Goal: Task Accomplishment & Management: Use online tool/utility

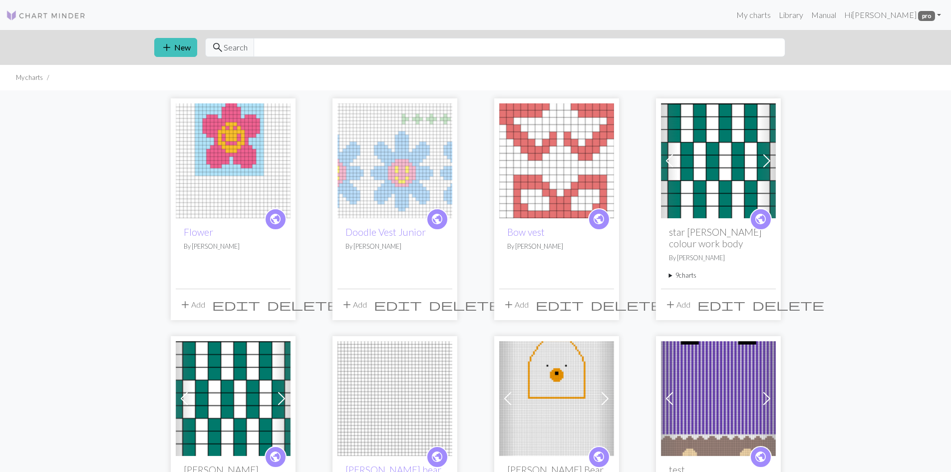
click at [233, 180] on img at bounding box center [233, 160] width 115 height 115
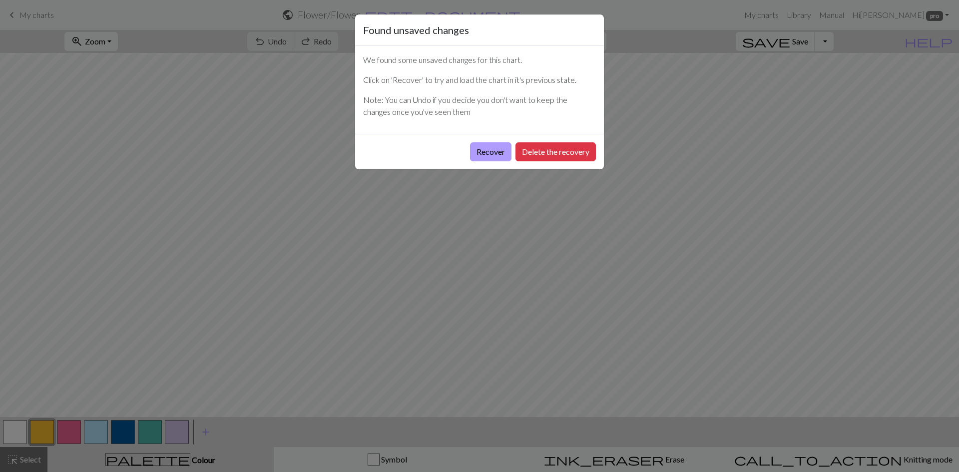
click at [489, 150] on button "Recover" at bounding box center [490, 151] width 41 height 19
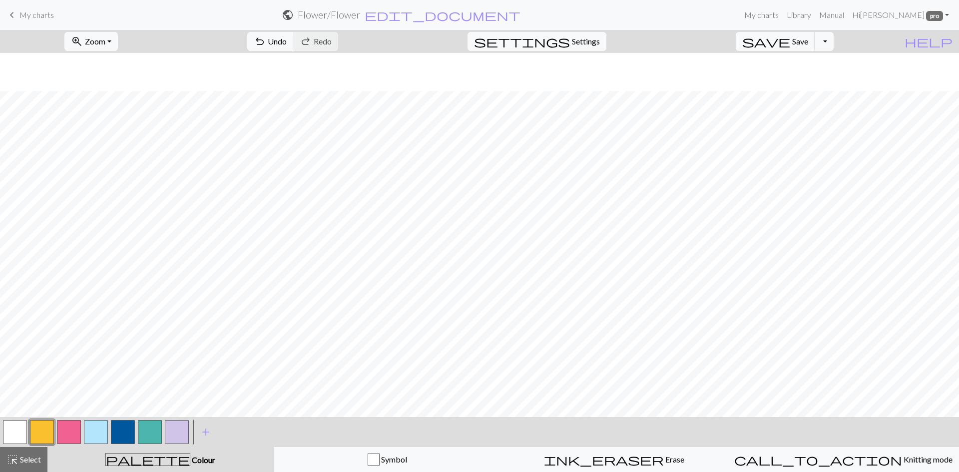
scroll to position [487, 0]
click at [808, 39] on span "Save" at bounding box center [800, 40] width 16 height 9
click at [173, 434] on button "button" at bounding box center [177, 432] width 24 height 24
click at [287, 38] on span "Undo" at bounding box center [277, 40] width 19 height 9
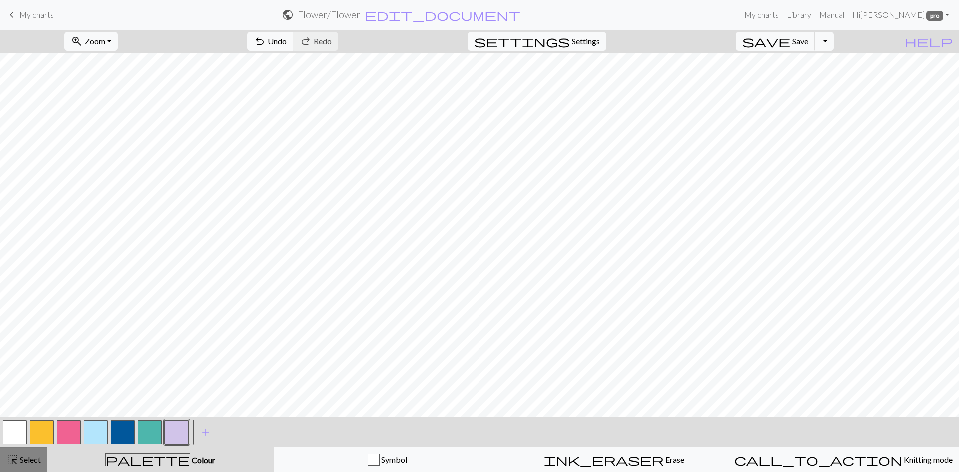
click at [0, 464] on button "highlight_alt Select Select" at bounding box center [23, 459] width 47 height 25
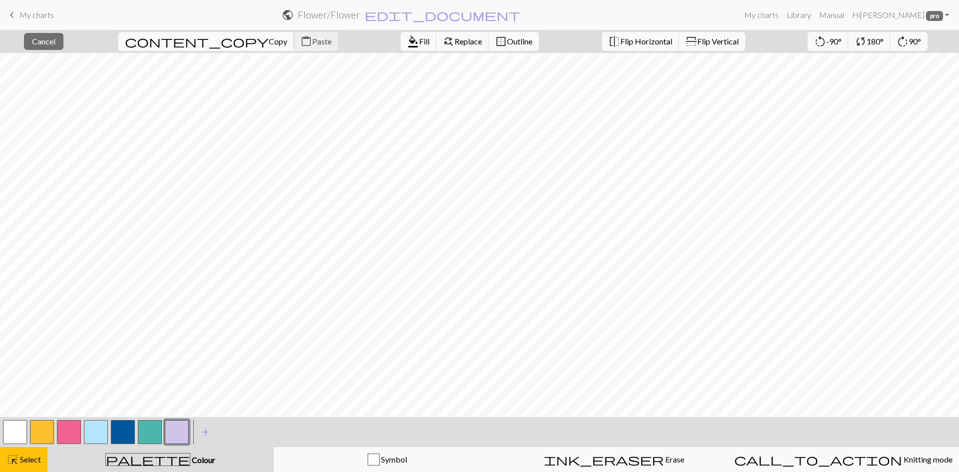
click at [167, 40] on span "content_copy" at bounding box center [197, 41] width 144 height 14
click at [407, 44] on span "format_color_fill" at bounding box center [413, 41] width 12 height 14
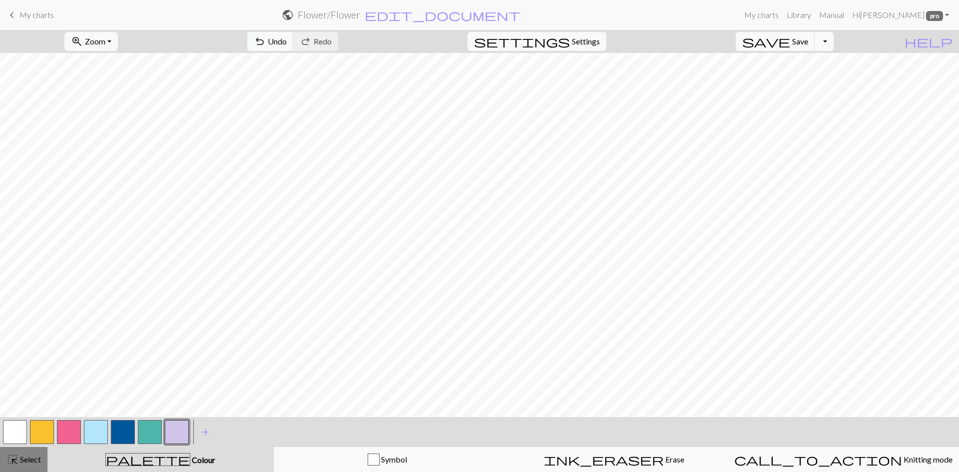
click at [24, 456] on span "Select" at bounding box center [29, 458] width 22 height 9
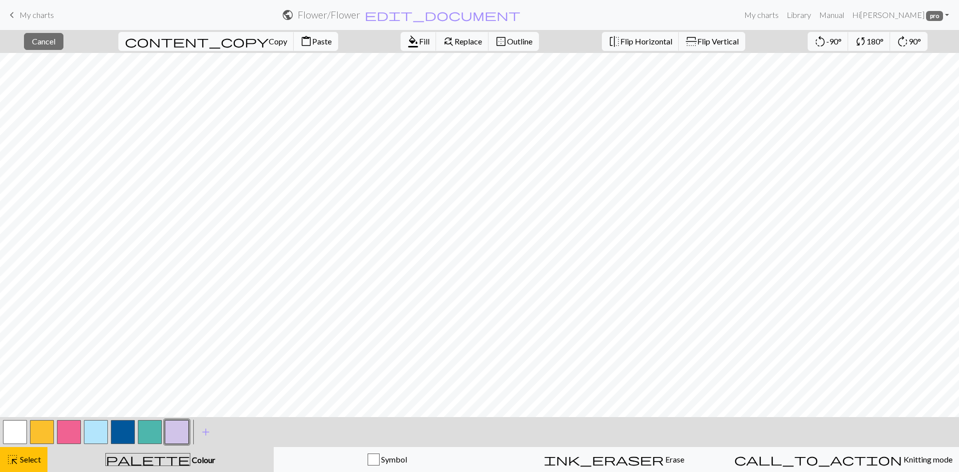
click at [294, 47] on button "content_paste Paste" at bounding box center [316, 41] width 44 height 19
click at [269, 41] on span "Copy" at bounding box center [278, 40] width 18 height 9
click at [312, 39] on span "Paste" at bounding box center [321, 40] width 19 height 9
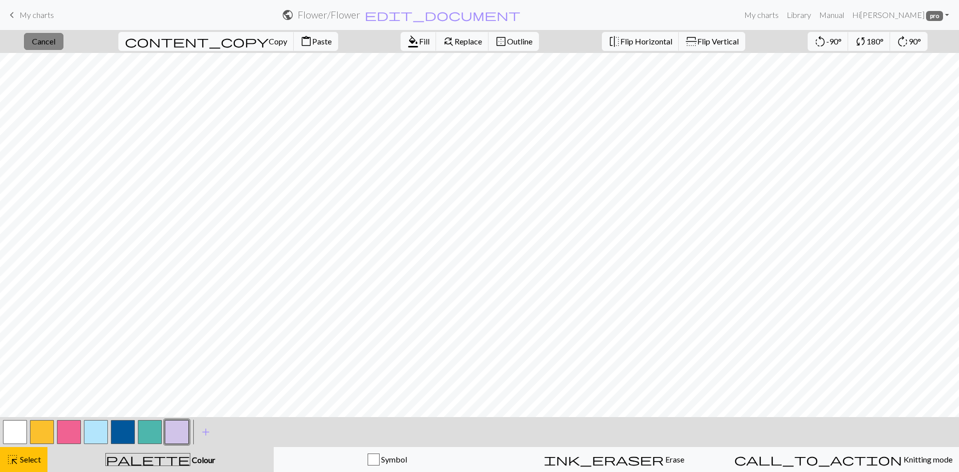
click at [63, 40] on button "close Cancel" at bounding box center [43, 41] width 39 height 17
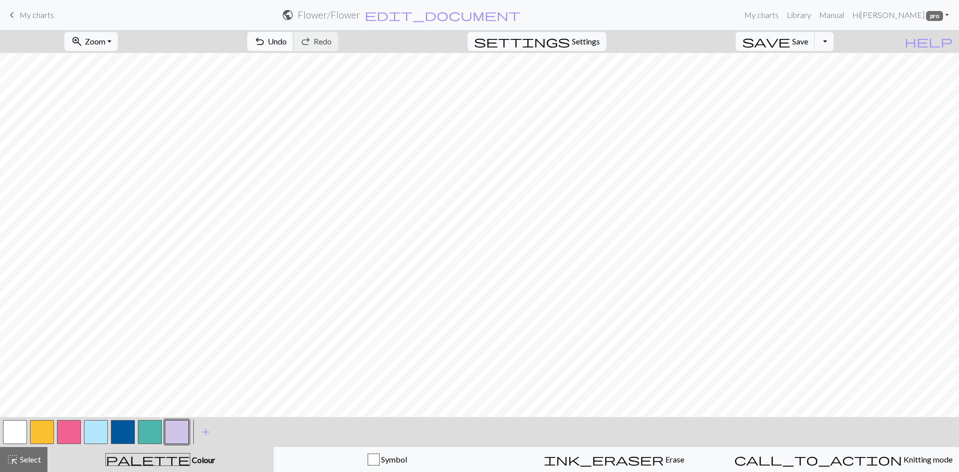
click at [294, 39] on button "undo Undo Undo" at bounding box center [270, 41] width 46 height 19
click at [33, 460] on span "Select" at bounding box center [29, 458] width 22 height 9
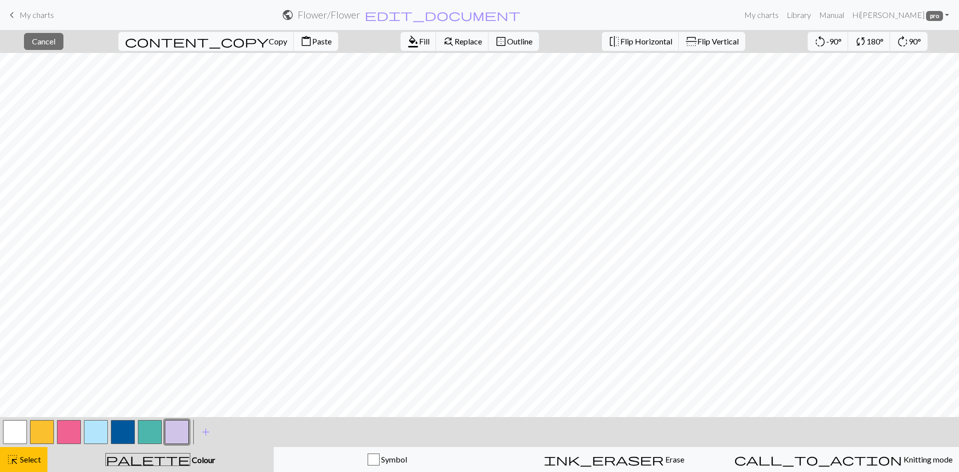
click at [312, 37] on span "Paste" at bounding box center [321, 40] width 19 height 9
click at [55, 42] on span "Cancel" at bounding box center [43, 40] width 23 height 9
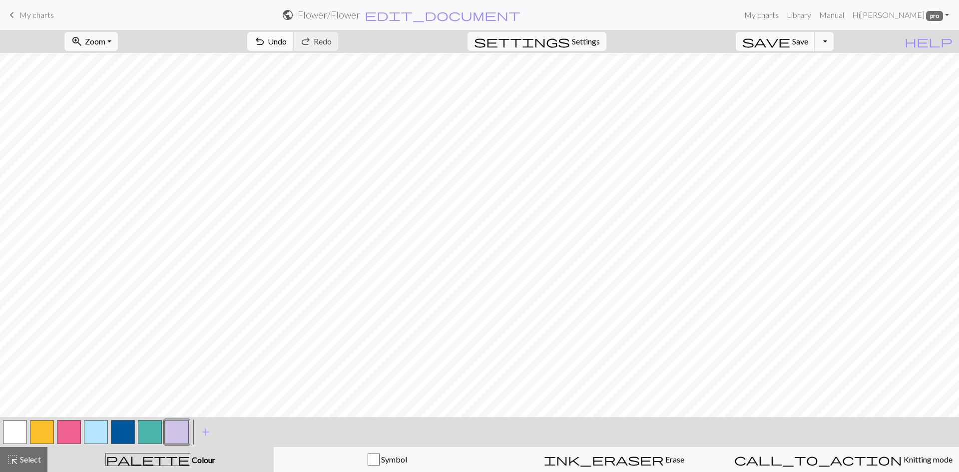
click at [287, 37] on span "Undo" at bounding box center [277, 40] width 19 height 9
click at [26, 456] on span "Select" at bounding box center [29, 458] width 22 height 9
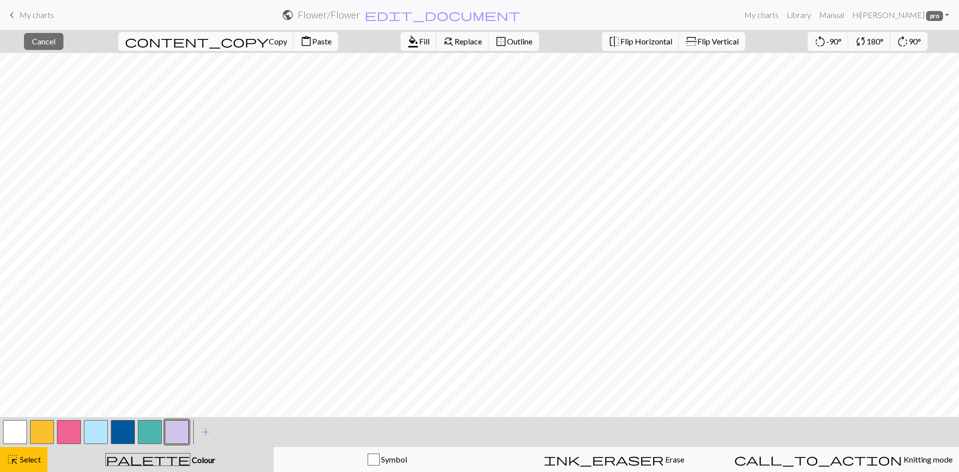
click at [294, 36] on button "content_paste Paste" at bounding box center [316, 41] width 44 height 19
click at [97, 428] on button "button" at bounding box center [96, 432] width 24 height 24
click at [28, 454] on div "highlight_alt Select Select" at bounding box center [23, 459] width 34 height 12
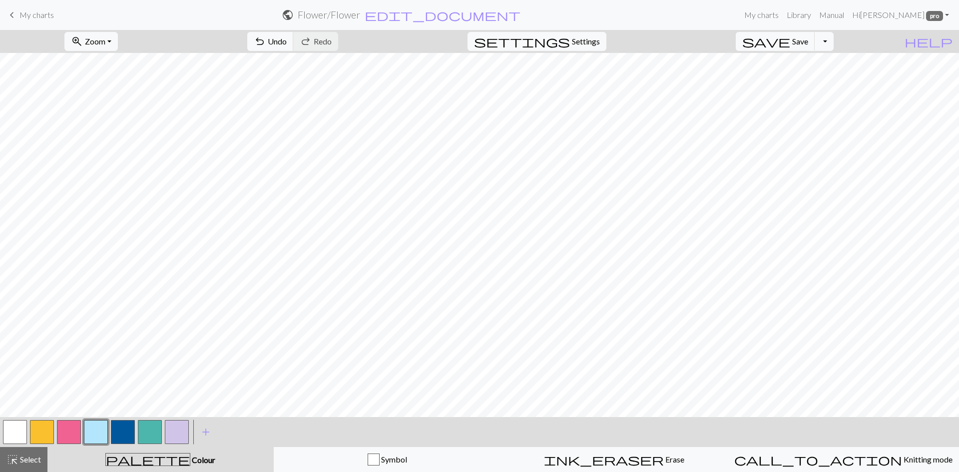
click at [105, 434] on button "button" at bounding box center [96, 432] width 24 height 24
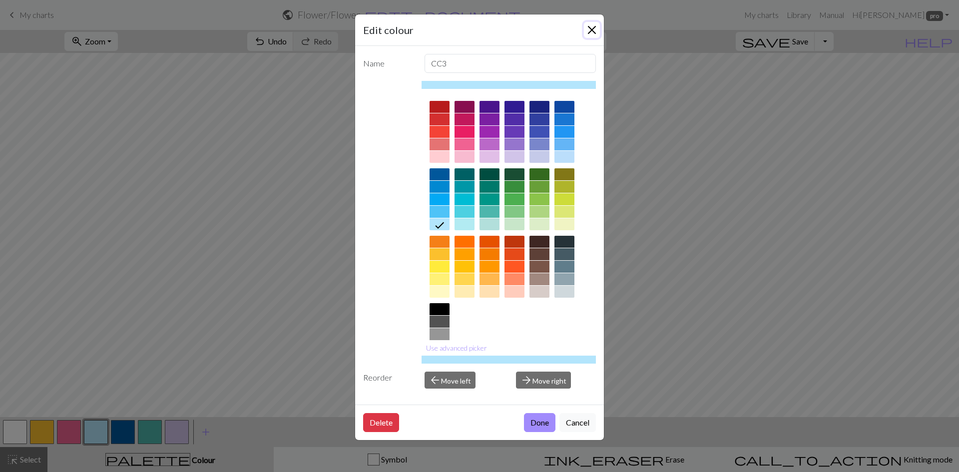
click at [592, 27] on button "Close" at bounding box center [592, 30] width 16 height 16
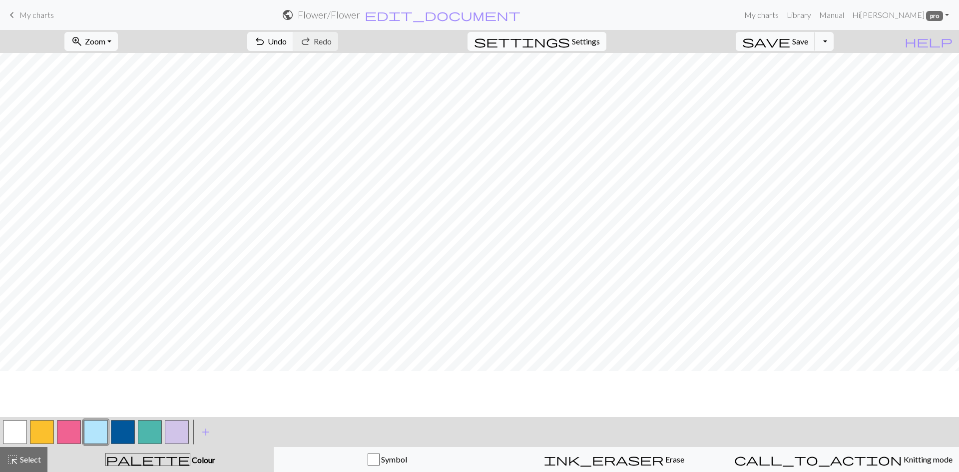
scroll to position [200, 0]
click at [175, 429] on button "button" at bounding box center [177, 432] width 24 height 24
click at [211, 435] on span "add" at bounding box center [206, 432] width 12 height 14
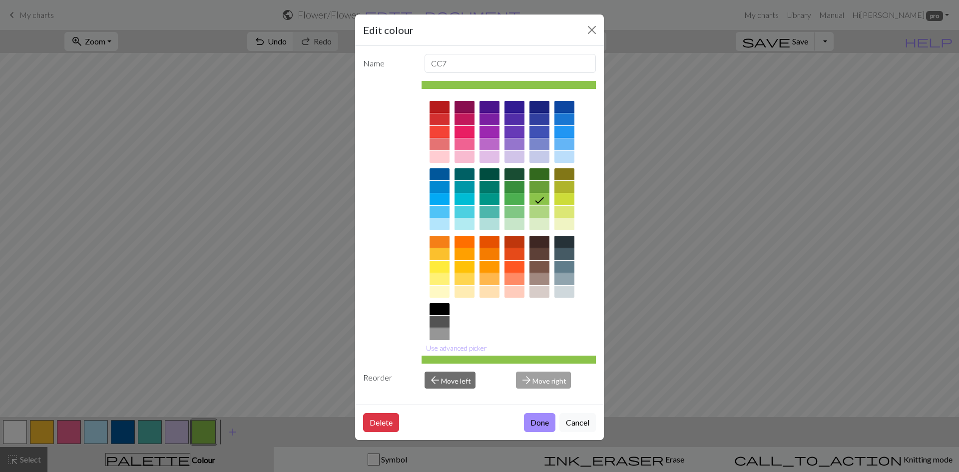
click at [540, 213] on div at bounding box center [539, 212] width 20 height 12
click at [539, 423] on button "Done" at bounding box center [539, 422] width 31 height 19
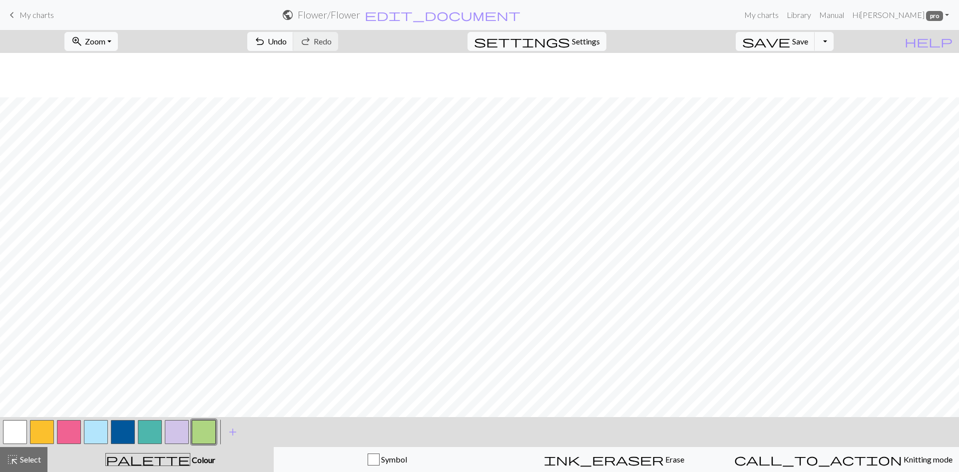
scroll to position [300, 0]
click at [266, 36] on span "undo" at bounding box center [260, 41] width 12 height 14
click at [185, 435] on button "button" at bounding box center [177, 432] width 24 height 24
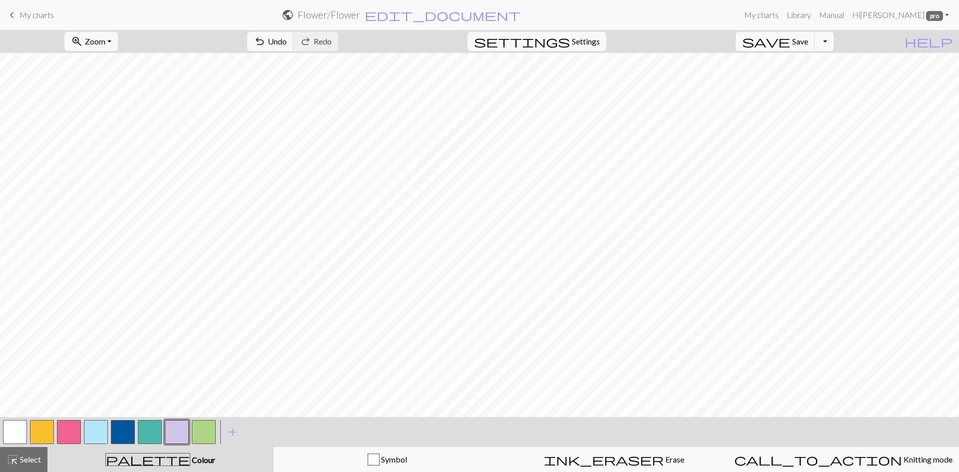
click at [123, 432] on button "button" at bounding box center [123, 432] width 24 height 24
click at [182, 427] on button "button" at bounding box center [177, 432] width 24 height 24
click at [214, 422] on button "button" at bounding box center [204, 432] width 24 height 24
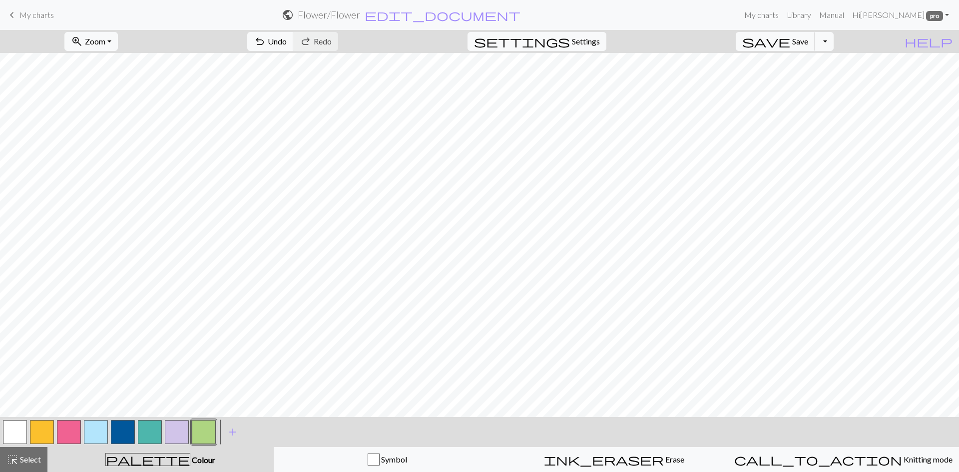
drag, startPoint x: 122, startPoint y: 437, endPoint x: 158, endPoint y: 419, distance: 39.5
click at [122, 436] on button "button" at bounding box center [123, 432] width 24 height 24
click at [207, 433] on button "button" at bounding box center [204, 432] width 24 height 24
drag, startPoint x: 141, startPoint y: 428, endPoint x: 166, endPoint y: 412, distance: 29.4
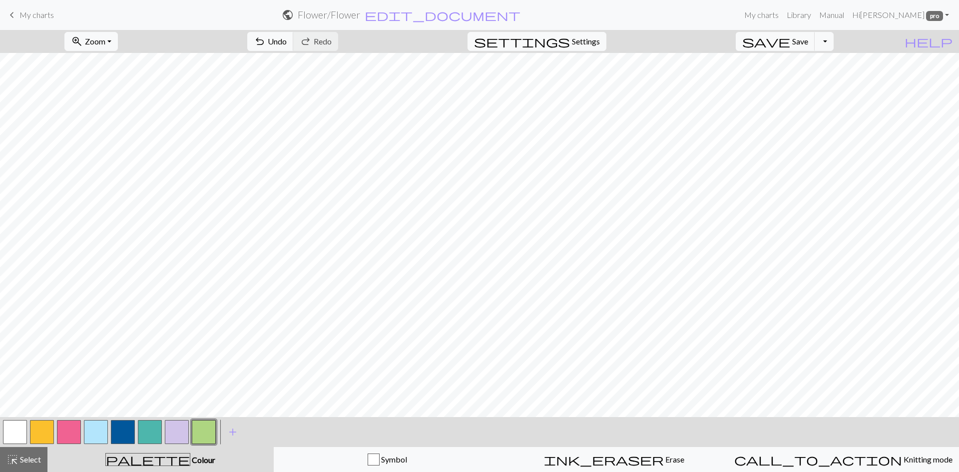
click at [140, 427] on button "button" at bounding box center [150, 432] width 24 height 24
click at [45, 432] on button "button" at bounding box center [42, 432] width 24 height 24
click at [5, 430] on button "button" at bounding box center [15, 432] width 24 height 24
click at [42, 429] on button "button" at bounding box center [42, 432] width 24 height 24
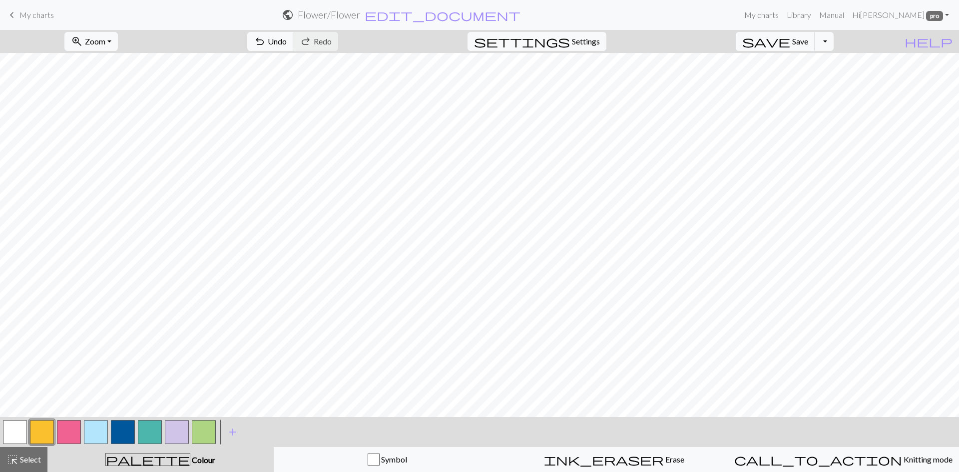
drag, startPoint x: 11, startPoint y: 428, endPoint x: 40, endPoint y: 413, distance: 32.8
click at [11, 427] on button "button" at bounding box center [15, 432] width 24 height 24
drag, startPoint x: 42, startPoint y: 426, endPoint x: 46, endPoint y: 419, distance: 8.7
click at [43, 423] on button "button" at bounding box center [42, 432] width 24 height 24
click at [287, 44] on span "Undo" at bounding box center [277, 40] width 19 height 9
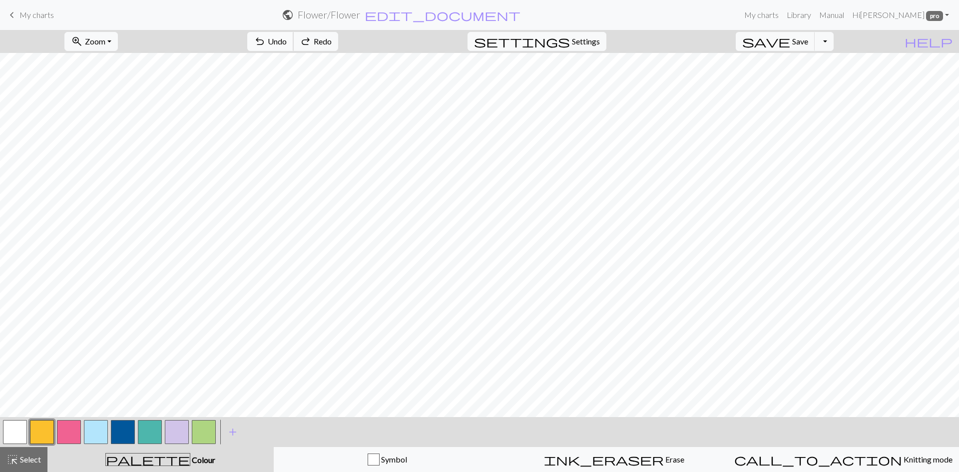
click at [287, 40] on span "Undo" at bounding box center [277, 40] width 19 height 9
click at [233, 432] on span "add" at bounding box center [233, 432] width 12 height 14
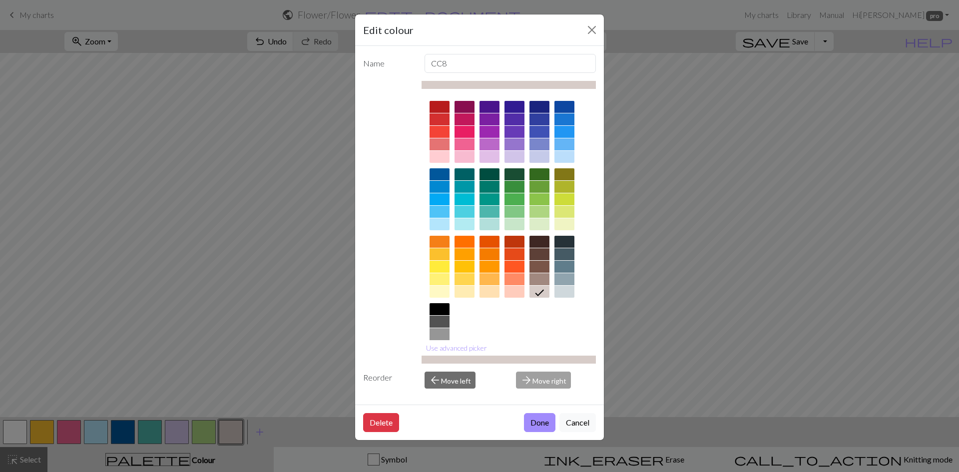
click at [568, 294] on div at bounding box center [564, 292] width 20 height 12
drag, startPoint x: 550, startPoint y: 423, endPoint x: 552, endPoint y: 418, distance: 5.4
click at [549, 423] on button "Done" at bounding box center [539, 422] width 31 height 19
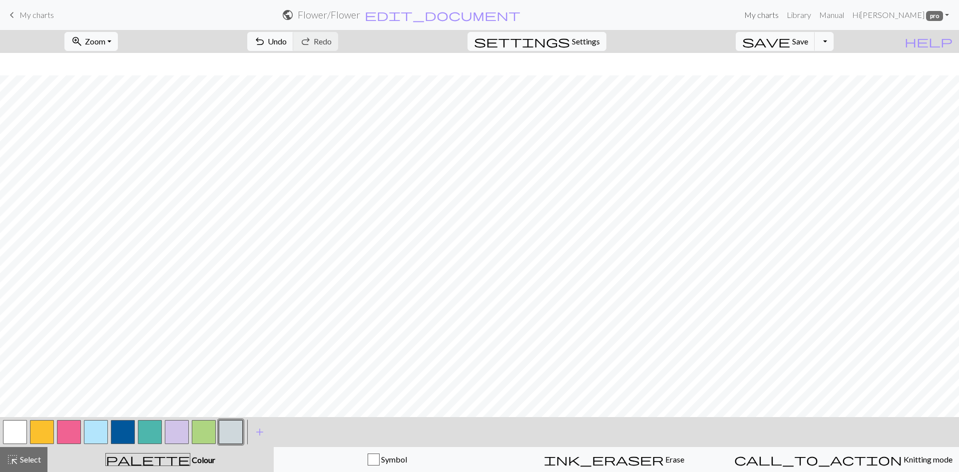
scroll to position [487, 0]
click at [103, 426] on button "button" at bounding box center [96, 432] width 24 height 24
click at [118, 435] on button "button" at bounding box center [123, 432] width 24 height 24
click at [287, 40] on span "Undo" at bounding box center [277, 40] width 19 height 9
click at [210, 433] on button "button" at bounding box center [204, 432] width 24 height 24
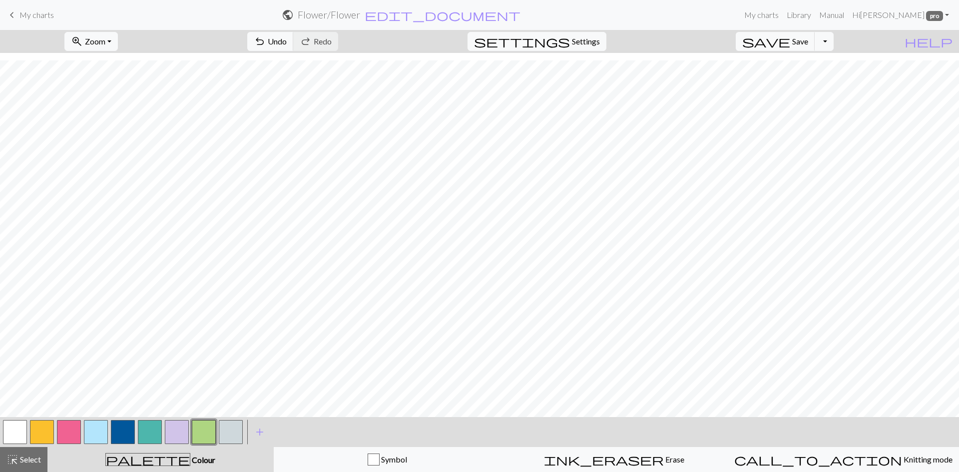
drag, startPoint x: 156, startPoint y: 431, endPoint x: 181, endPoint y: 428, distance: 25.6
click at [155, 431] on button "button" at bounding box center [150, 432] width 24 height 24
click at [118, 40] on button "zoom_in Zoom Zoom" at bounding box center [90, 41] width 53 height 19
click at [119, 122] on button "50%" at bounding box center [104, 120] width 79 height 16
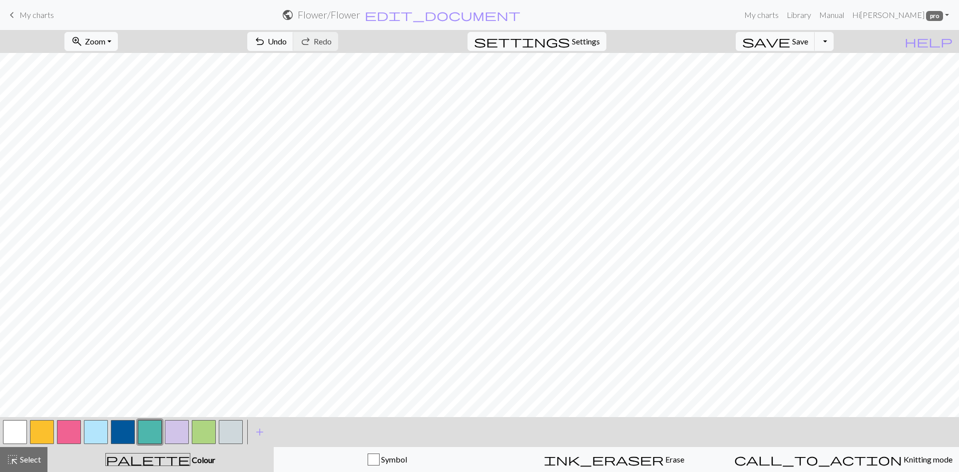
click at [103, 431] on button "button" at bounding box center [96, 432] width 24 height 24
click at [62, 427] on button "button" at bounding box center [69, 432] width 24 height 24
click at [294, 42] on button "undo Undo Undo" at bounding box center [270, 41] width 46 height 19
click at [37, 450] on button "highlight_alt Select Select" at bounding box center [23, 459] width 47 height 25
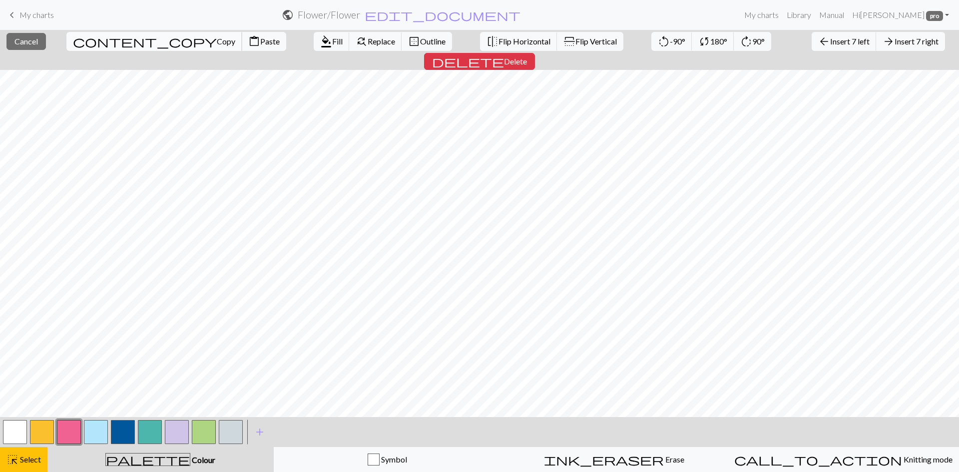
click at [217, 40] on span "Copy" at bounding box center [226, 40] width 18 height 9
click at [260, 41] on span "Paste" at bounding box center [269, 40] width 19 height 9
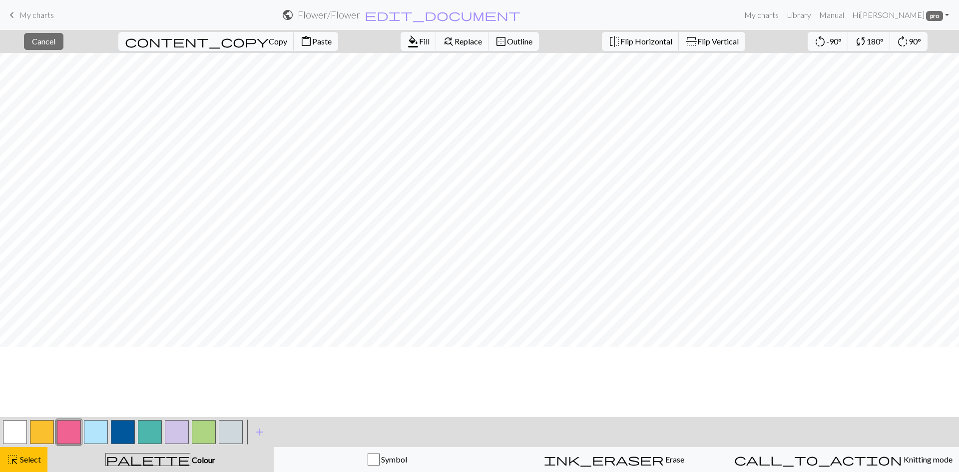
scroll to position [0, 0]
click at [33, 458] on span "Select" at bounding box center [29, 458] width 22 height 9
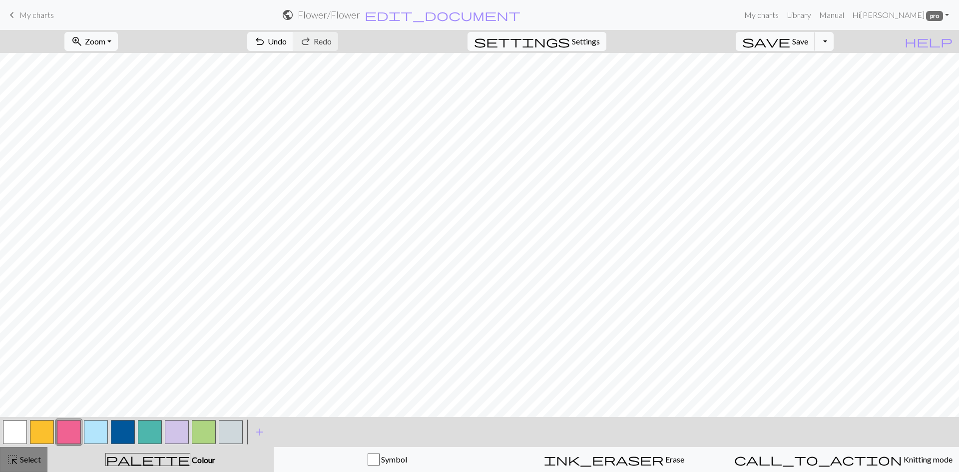
click at [33, 458] on span "Select" at bounding box center [29, 458] width 22 height 9
click at [287, 42] on span "Undo" at bounding box center [277, 40] width 19 height 9
click at [600, 40] on span "Settings" at bounding box center [586, 41] width 28 height 12
select select "aran"
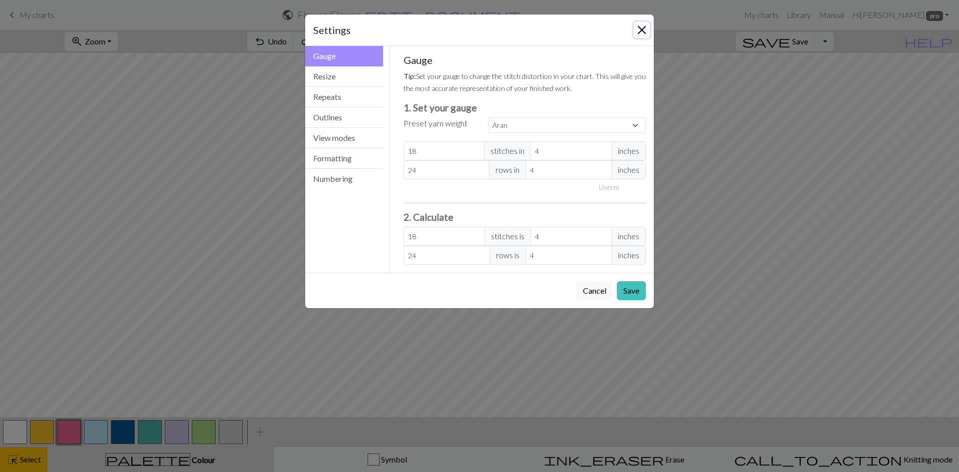
click at [639, 30] on button "Close" at bounding box center [642, 30] width 16 height 16
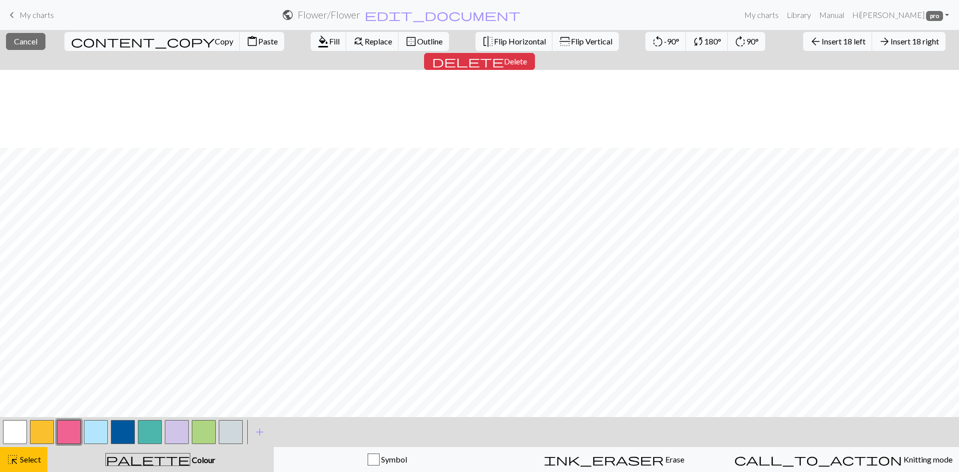
scroll to position [78, 0]
click at [215, 38] on span "Copy" at bounding box center [224, 40] width 18 height 9
click at [9, 429] on button "button" at bounding box center [15, 432] width 24 height 24
click at [311, 34] on button "format_color_fill Fill" at bounding box center [329, 41] width 36 height 19
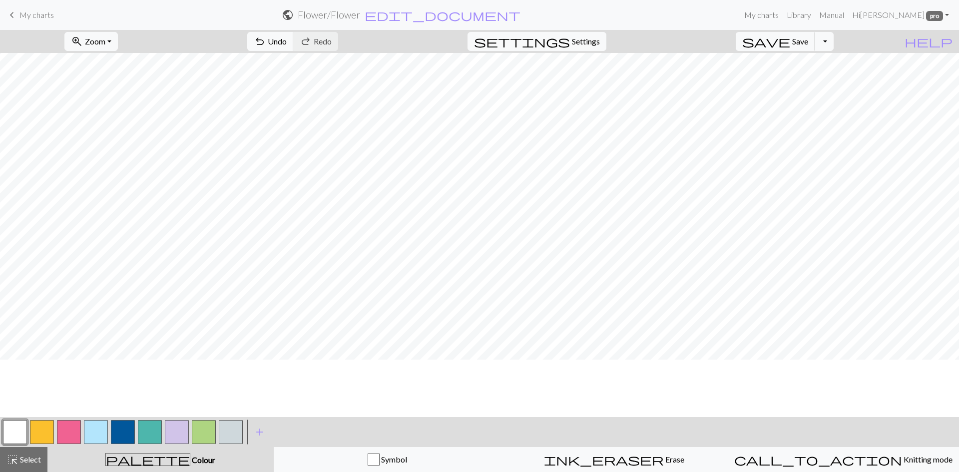
scroll to position [0, 0]
click at [27, 448] on button "highlight_alt Select Select" at bounding box center [23, 459] width 47 height 25
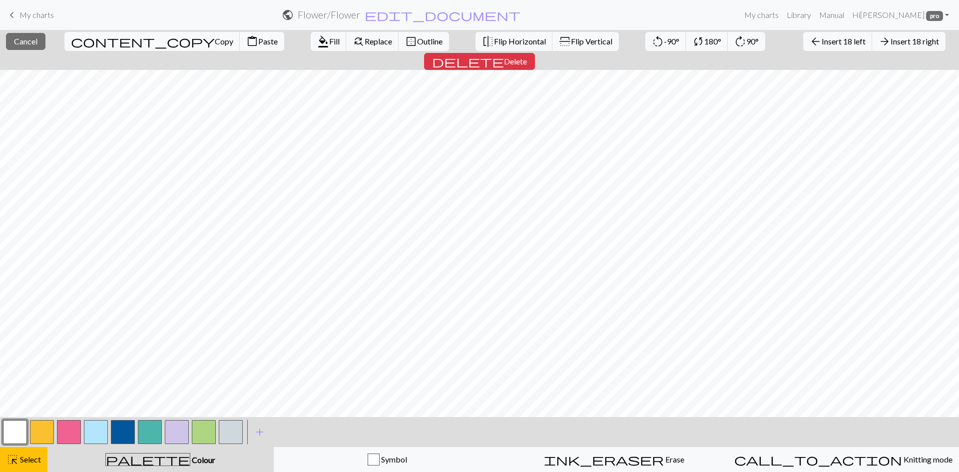
click at [258, 43] on span "Paste" at bounding box center [267, 40] width 19 height 9
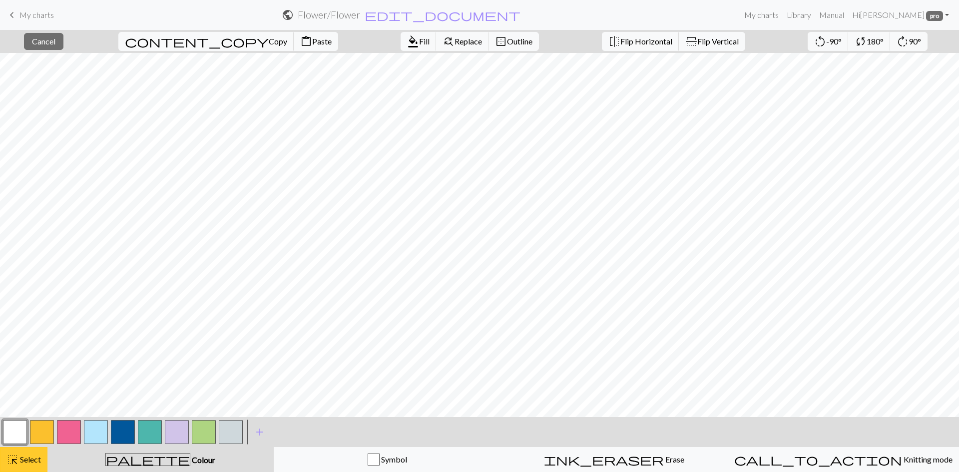
click at [29, 454] on span "Select" at bounding box center [29, 458] width 22 height 9
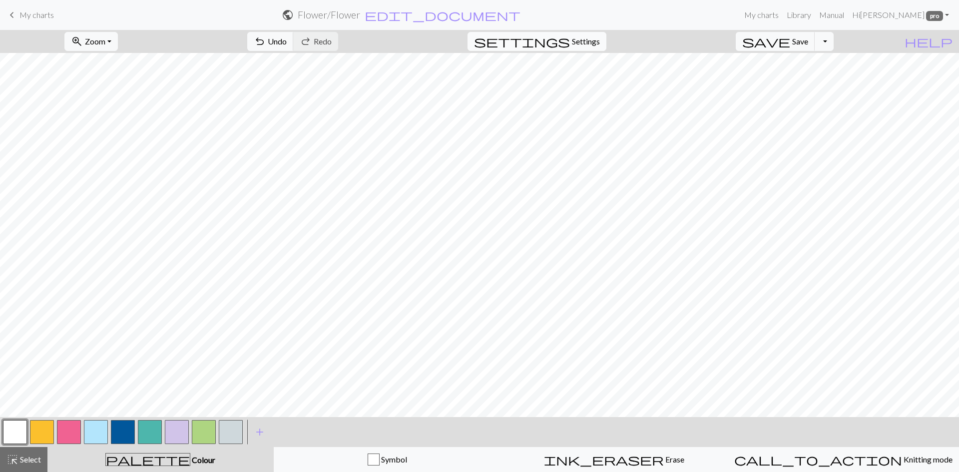
click at [600, 40] on span "Settings" at bounding box center [586, 41] width 28 height 12
select select "aran"
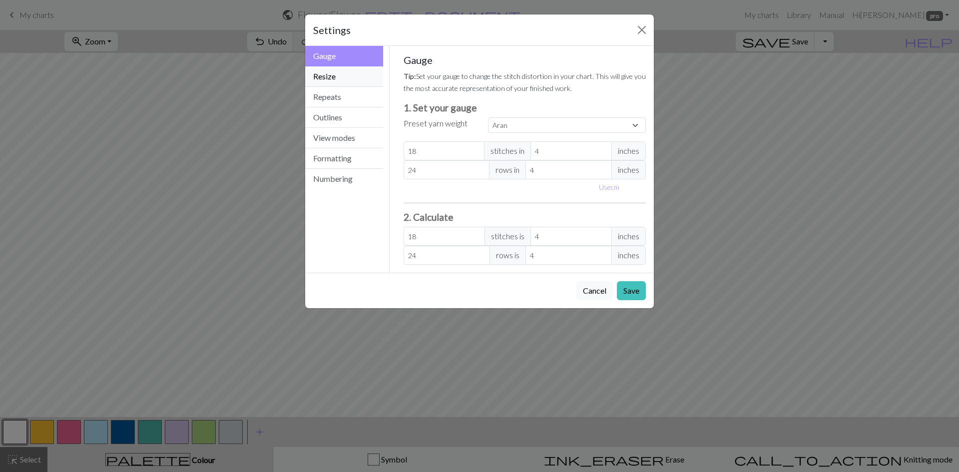
click at [349, 85] on button "Resize" at bounding box center [344, 76] width 78 height 20
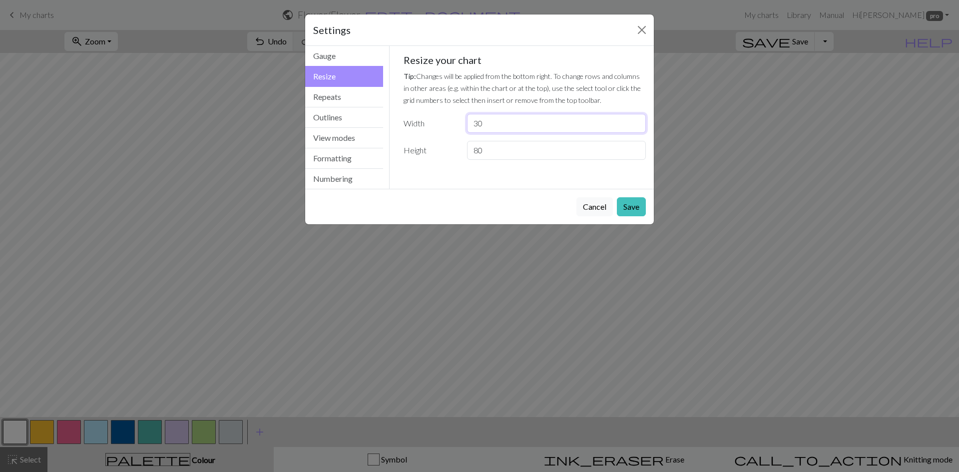
click at [507, 126] on input "30" at bounding box center [556, 123] width 179 height 19
type input "36"
click at [637, 207] on button "Save" at bounding box center [631, 206] width 29 height 19
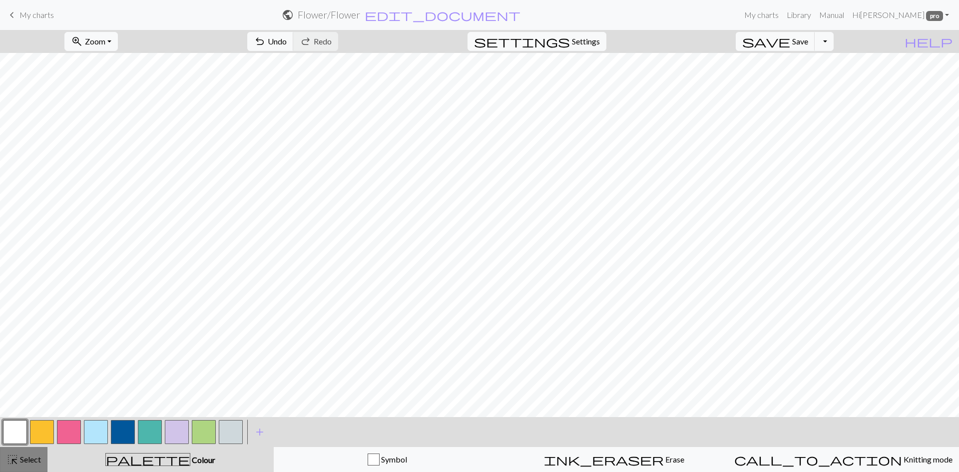
click at [11, 462] on span "highlight_alt" at bounding box center [12, 459] width 12 height 14
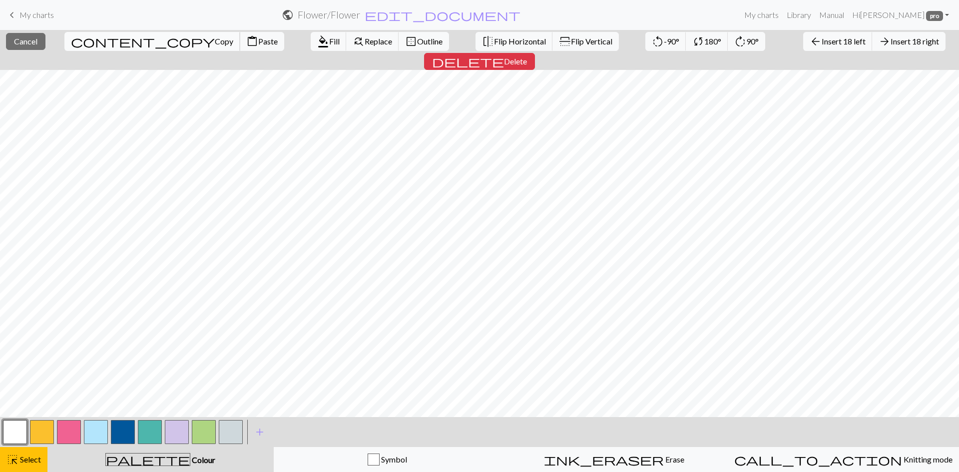
click at [215, 42] on span "Copy" at bounding box center [224, 40] width 18 height 9
click at [258, 36] on span "Paste" at bounding box center [267, 40] width 19 height 9
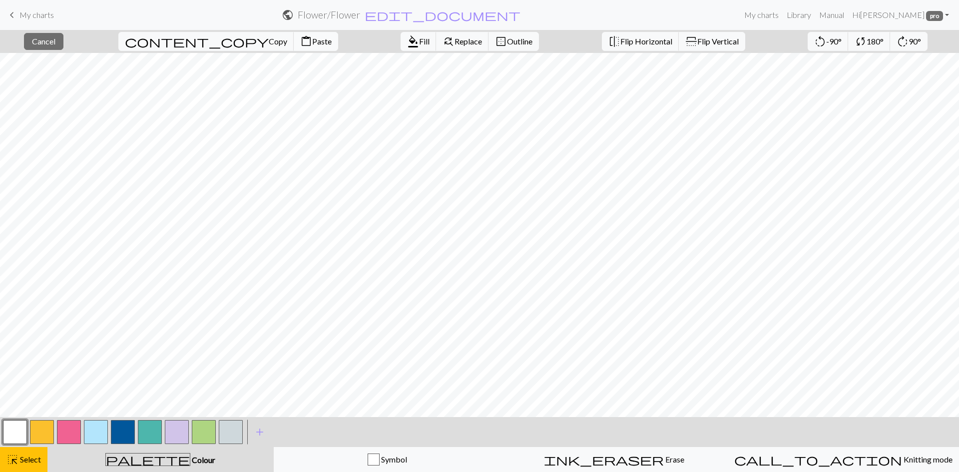
click at [300, 41] on span "content_paste" at bounding box center [306, 41] width 12 height 14
click at [20, 457] on span "Select" at bounding box center [29, 458] width 22 height 9
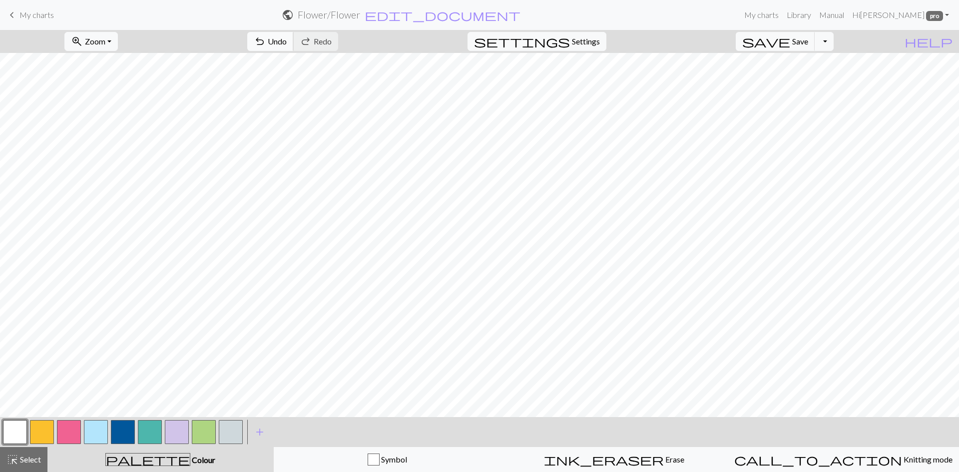
click at [266, 40] on span "undo" at bounding box center [260, 41] width 12 height 14
click at [332, 37] on span "Redo" at bounding box center [323, 40] width 18 height 9
click at [294, 47] on button "undo Undo Undo" at bounding box center [270, 41] width 46 height 19
click at [38, 462] on span "Select" at bounding box center [29, 458] width 22 height 9
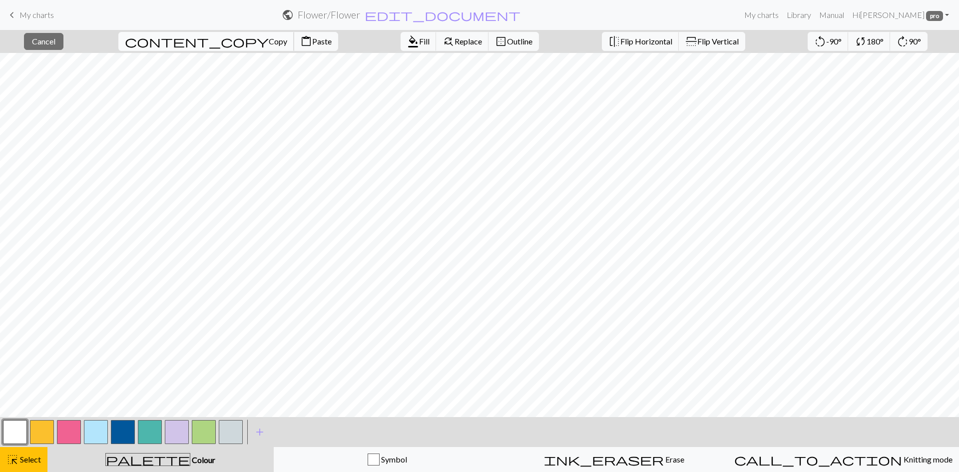
click at [171, 41] on span "content_copy" at bounding box center [197, 41] width 144 height 14
click at [312, 37] on span "Paste" at bounding box center [321, 40] width 19 height 9
click at [312, 43] on span "Paste" at bounding box center [321, 40] width 19 height 9
click at [24, 459] on span "Select" at bounding box center [29, 458] width 22 height 9
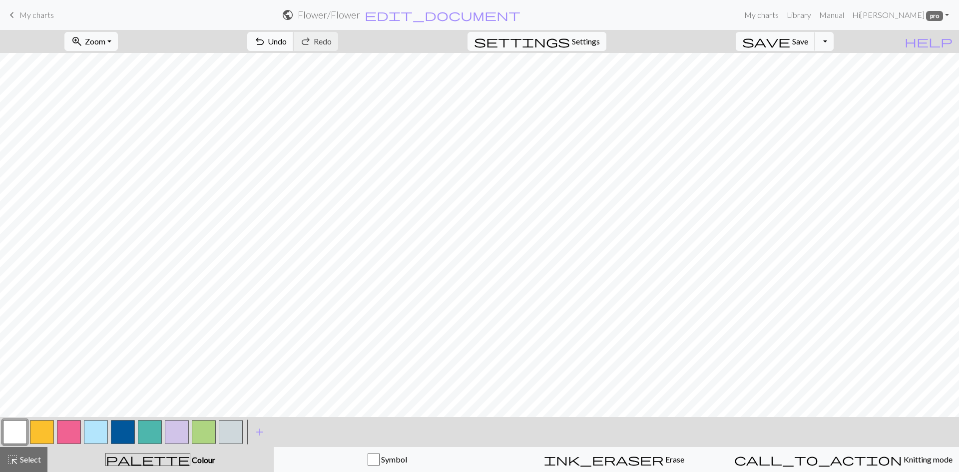
click at [287, 42] on span "Undo" at bounding box center [277, 40] width 19 height 9
click at [13, 458] on span "highlight_alt" at bounding box center [12, 459] width 12 height 14
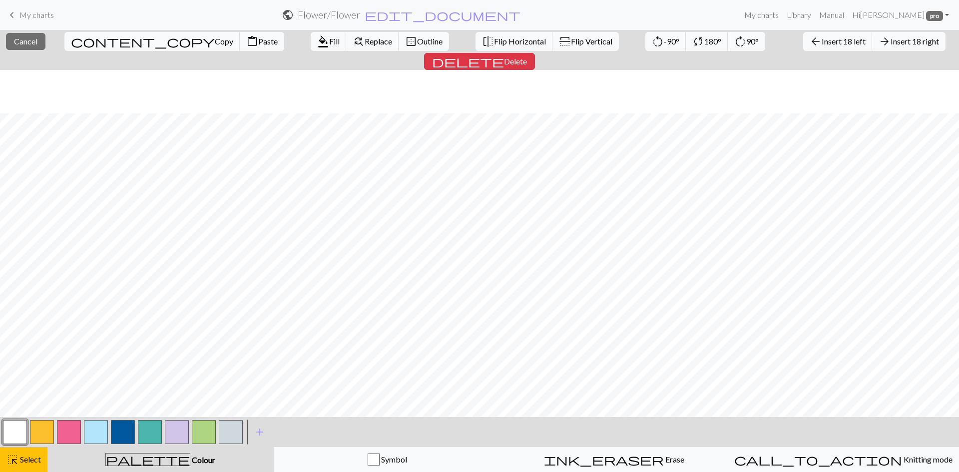
scroll to position [78, 0]
click at [94, 35] on button "content_copy Copy" at bounding box center [152, 41] width 176 height 19
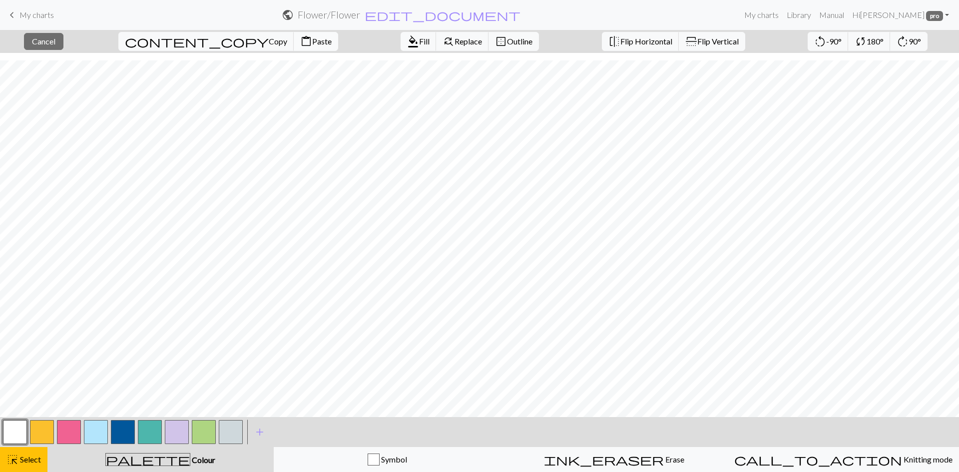
click at [312, 43] on span "Paste" at bounding box center [321, 40] width 19 height 9
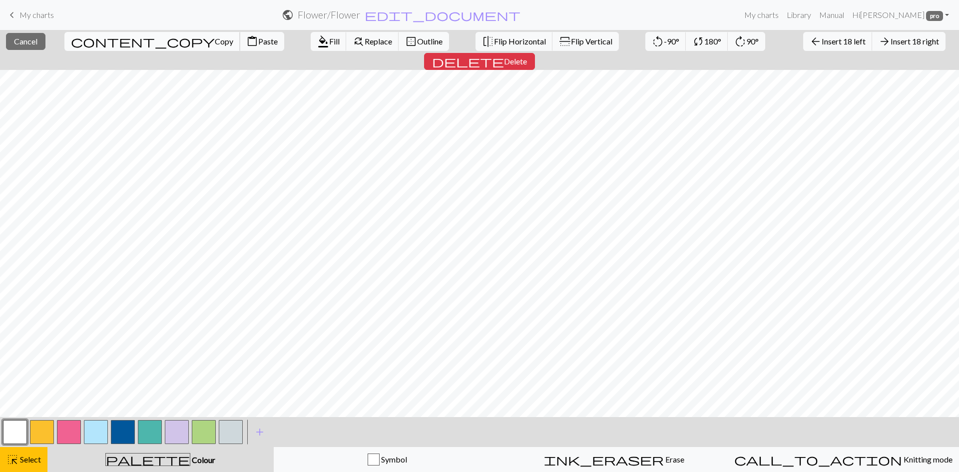
click at [215, 38] on span "Copy" at bounding box center [224, 40] width 18 height 9
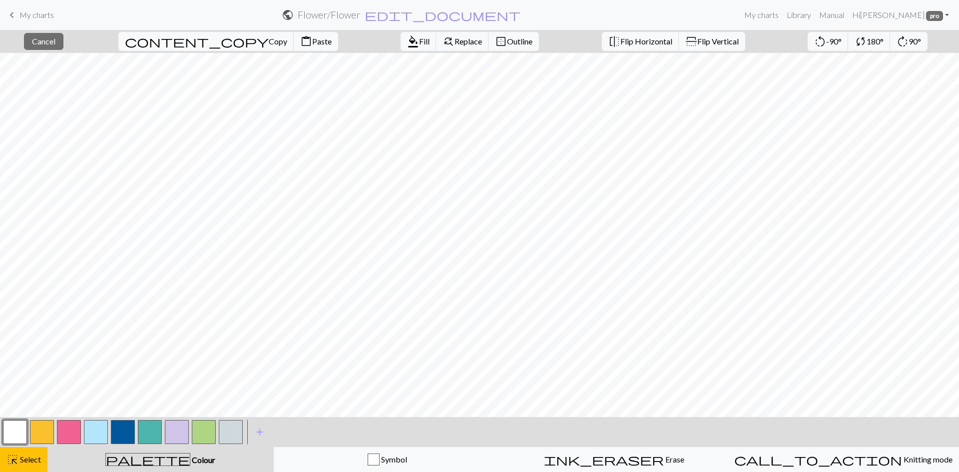
click at [19, 434] on button "button" at bounding box center [15, 432] width 24 height 24
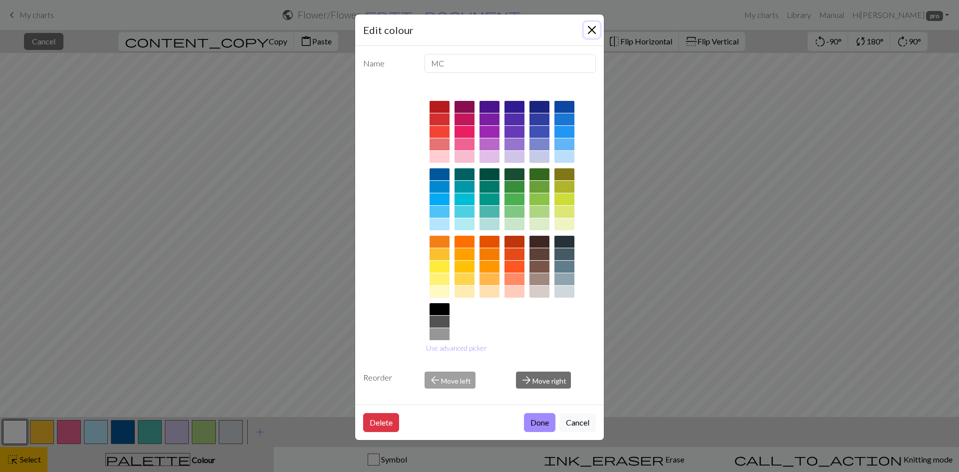
click at [597, 32] on button "Close" at bounding box center [592, 30] width 16 height 16
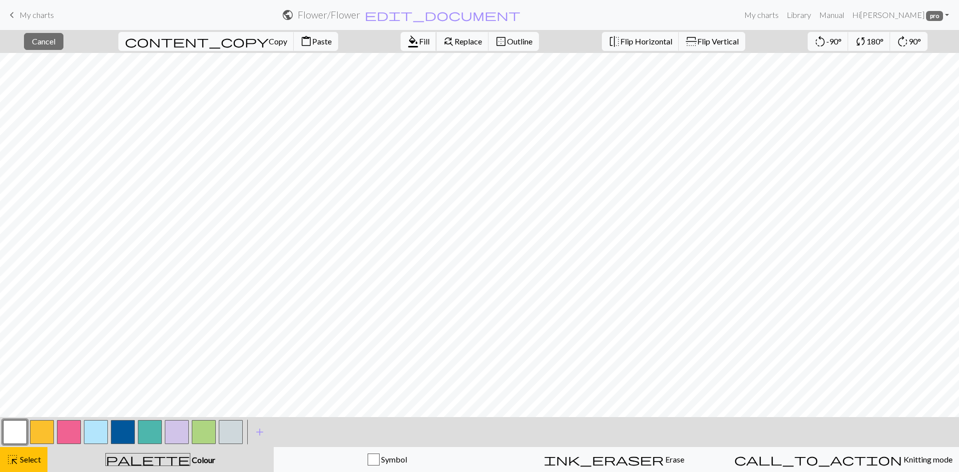
click at [407, 39] on span "format_color_fill" at bounding box center [413, 41] width 12 height 14
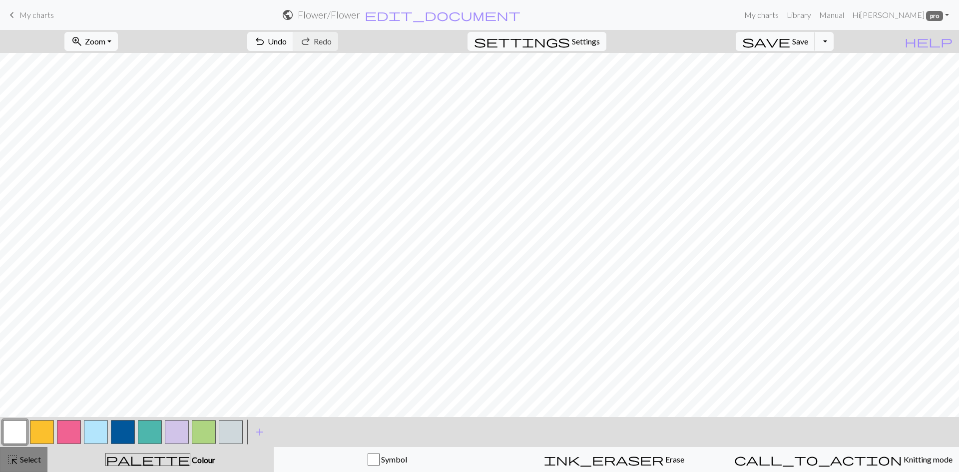
drag, startPoint x: 33, startPoint y: 458, endPoint x: 87, endPoint y: 433, distance: 59.6
click at [32, 458] on span "Select" at bounding box center [29, 458] width 22 height 9
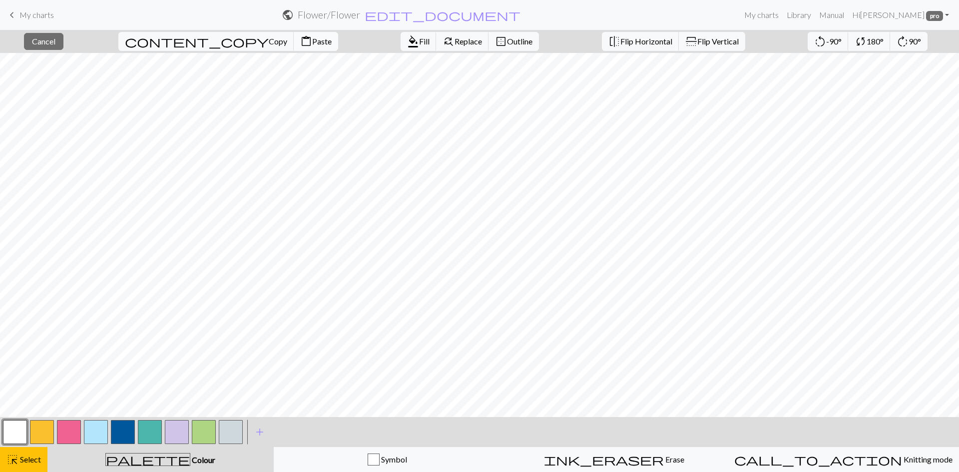
click at [312, 42] on span "Paste" at bounding box center [321, 40] width 19 height 9
click at [44, 459] on button "highlight_alt Select Select" at bounding box center [23, 459] width 47 height 25
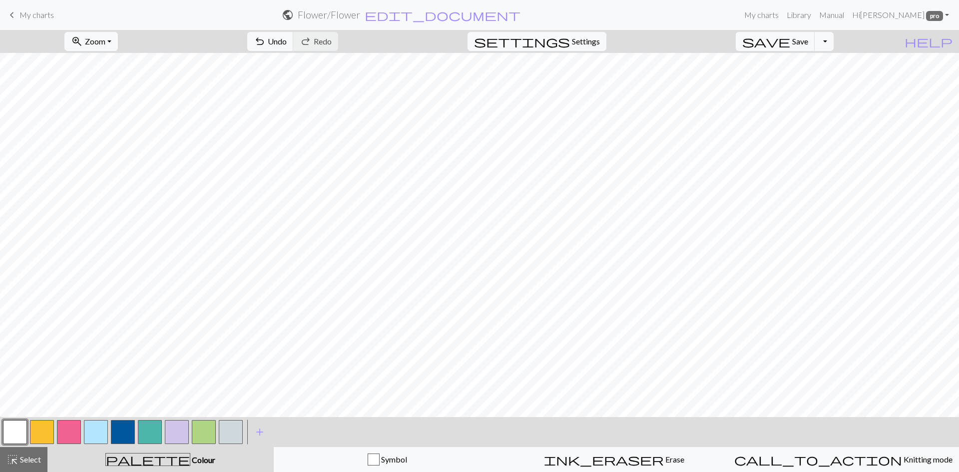
click at [75, 433] on button "button" at bounding box center [69, 432] width 24 height 24
click at [23, 457] on span "Select" at bounding box center [29, 458] width 22 height 9
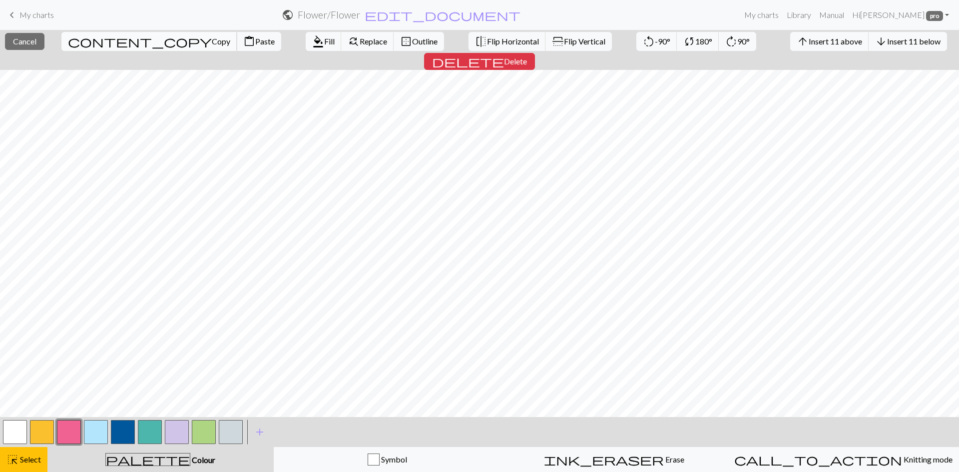
click at [212, 37] on span "Copy" at bounding box center [221, 40] width 18 height 9
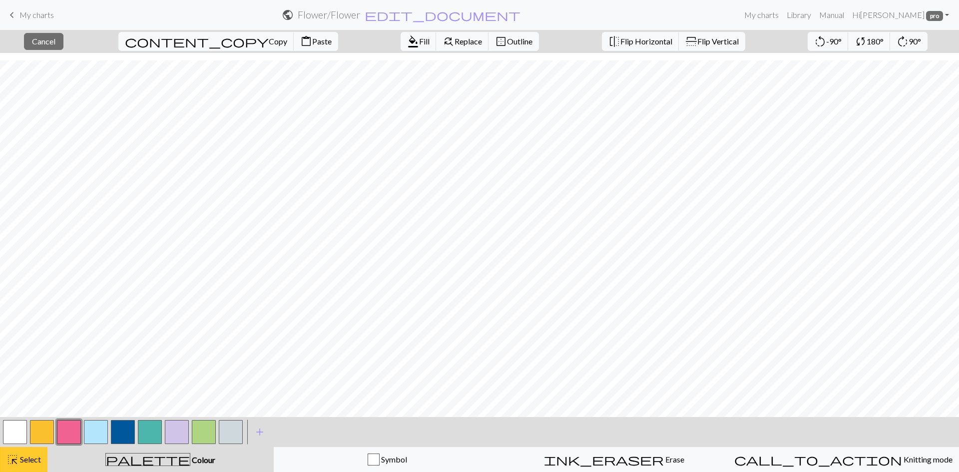
click at [37, 454] on span "Select" at bounding box center [29, 458] width 22 height 9
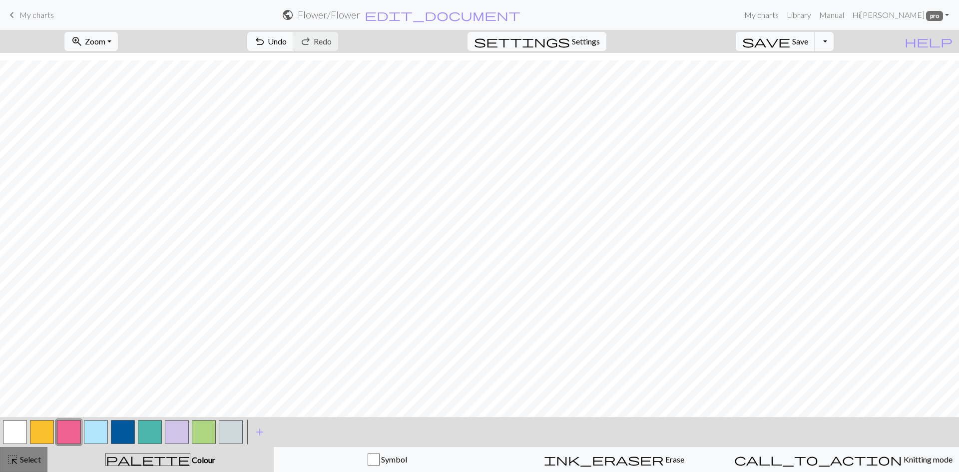
click at [27, 450] on button "highlight_alt Select Select" at bounding box center [23, 459] width 47 height 25
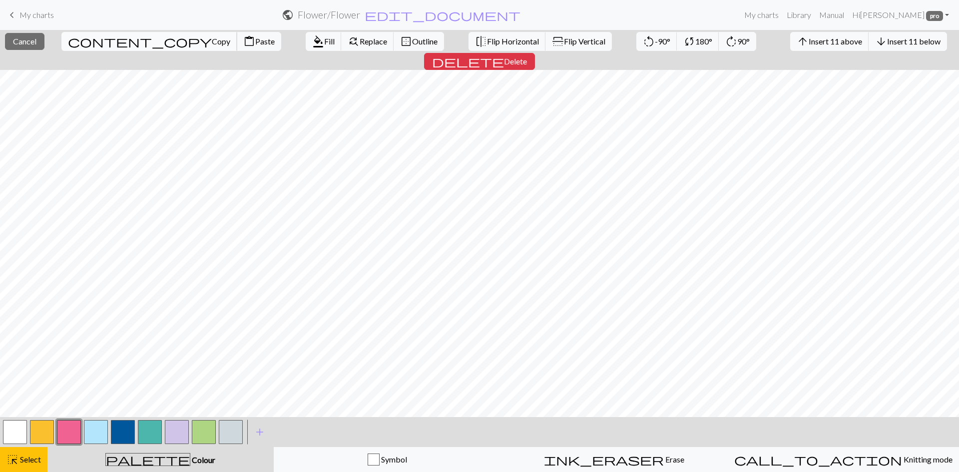
click at [212, 42] on span "Copy" at bounding box center [221, 40] width 18 height 9
click at [90, 38] on div "Copied" at bounding box center [479, 19] width 959 height 39
click at [243, 40] on span "content_paste" at bounding box center [249, 41] width 12 height 14
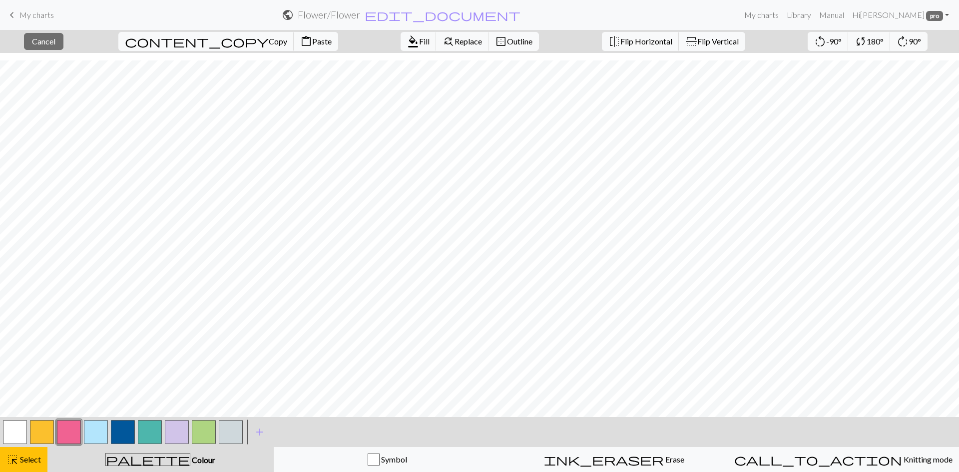
click at [105, 430] on button "button" at bounding box center [96, 432] width 24 height 24
click at [228, 430] on button "button" at bounding box center [231, 432] width 24 height 24
click at [190, 459] on span "Colour" at bounding box center [202, 459] width 25 height 9
click at [238, 431] on button "button" at bounding box center [231, 432] width 24 height 24
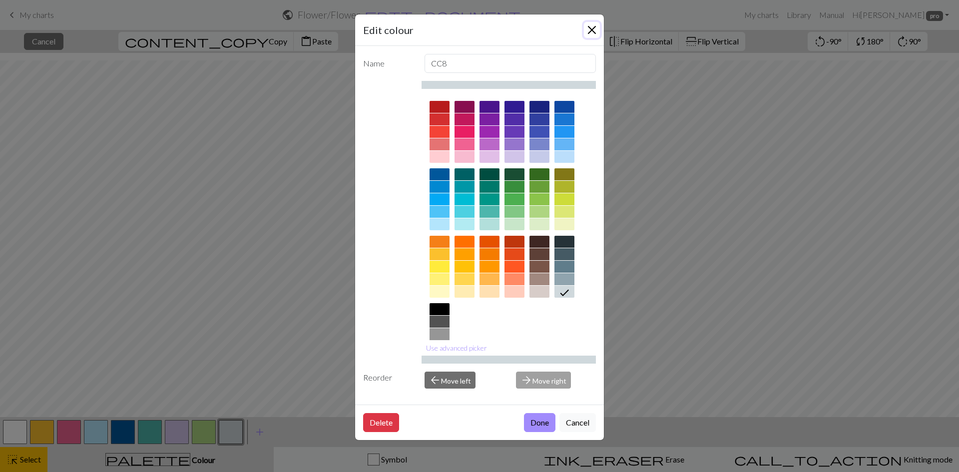
click at [586, 24] on button "Close" at bounding box center [592, 30] width 16 height 16
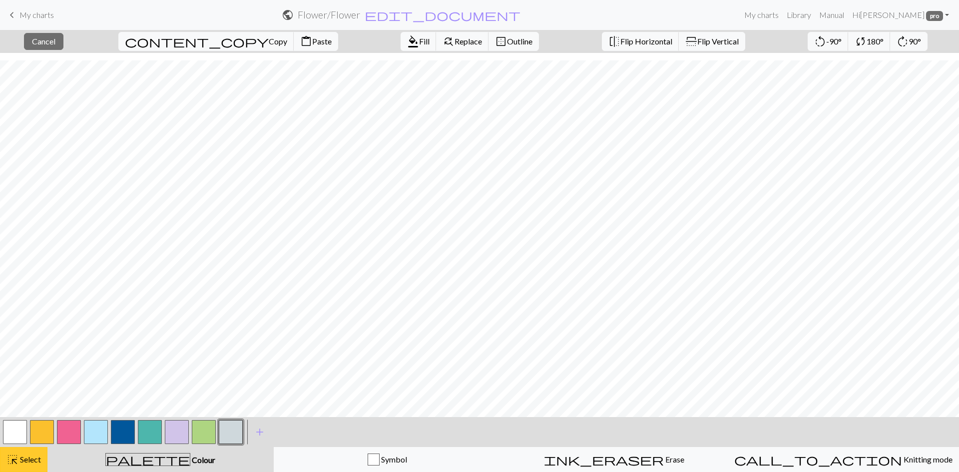
click at [27, 457] on span "Select" at bounding box center [29, 458] width 22 height 9
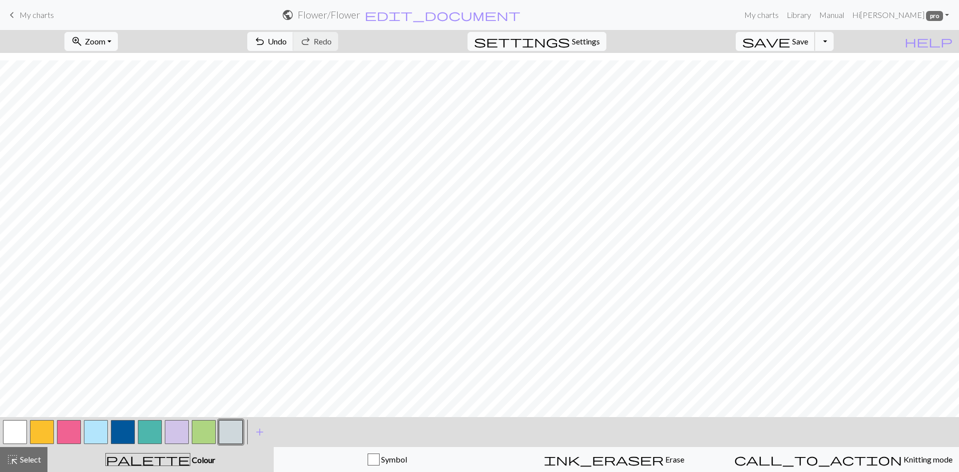
click at [808, 38] on span "Save" at bounding box center [800, 40] width 16 height 9
click at [808, 39] on span "Save" at bounding box center [800, 40] width 16 height 9
